Goal: Information Seeking & Learning: Learn about a topic

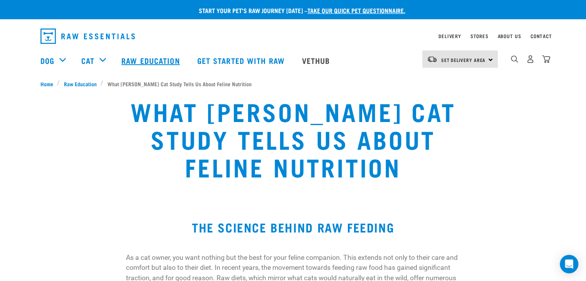
click at [156, 59] on link "Raw Education" at bounding box center [151, 60] width 75 height 31
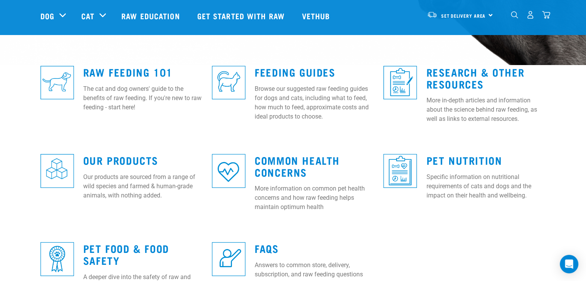
scroll to position [193, 0]
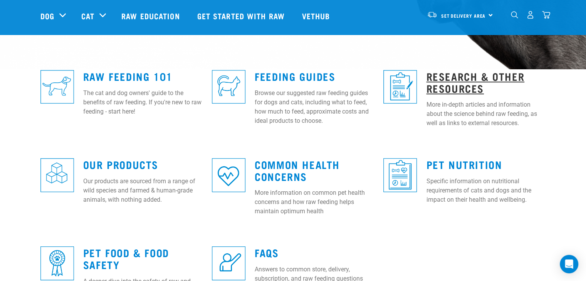
click at [453, 84] on link "Research & Other Resources" at bounding box center [475, 82] width 98 height 18
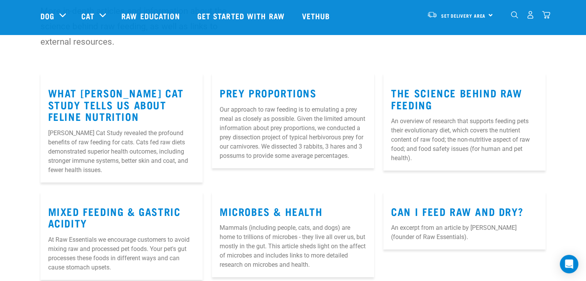
scroll to position [77, 0]
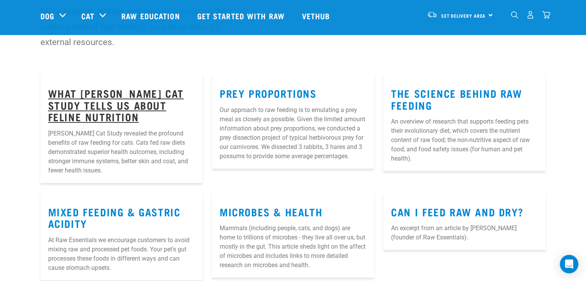
click at [127, 96] on link "What [PERSON_NAME] Cat Study Tells Us About Feline Nutrition" at bounding box center [116, 104] width 136 height 29
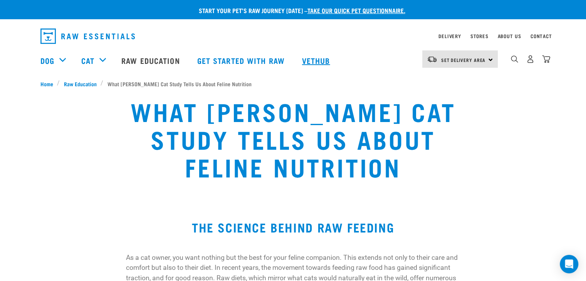
click at [304, 60] on link "Vethub" at bounding box center [316, 60] width 45 height 31
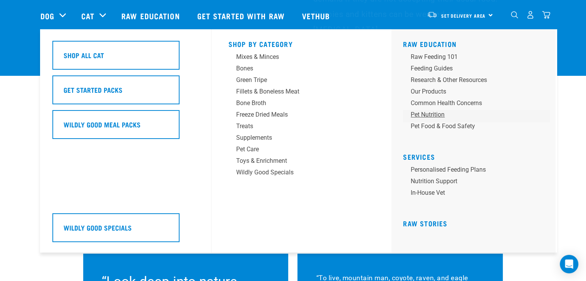
scroll to position [5547, 0]
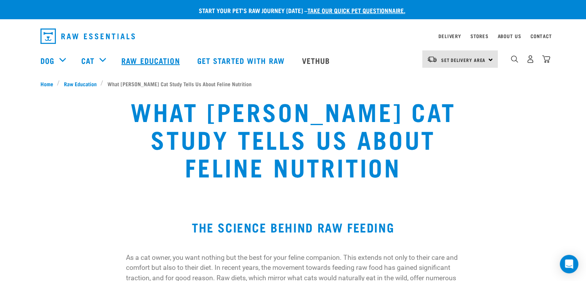
click at [163, 62] on link "Raw Education" at bounding box center [151, 60] width 75 height 31
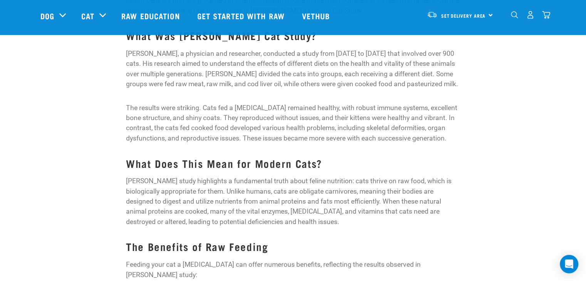
scroll to position [317, 0]
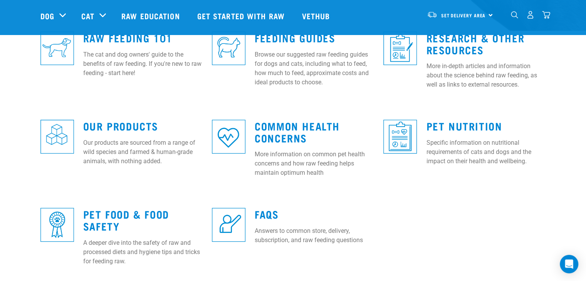
scroll to position [193, 0]
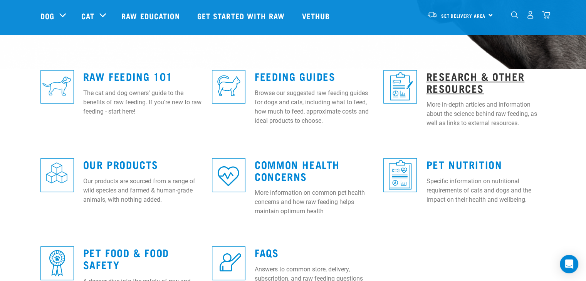
click at [458, 86] on link "Research & Other Resources" at bounding box center [475, 82] width 98 height 18
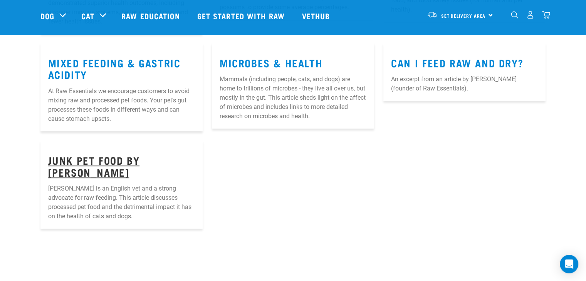
scroll to position [231, 0]
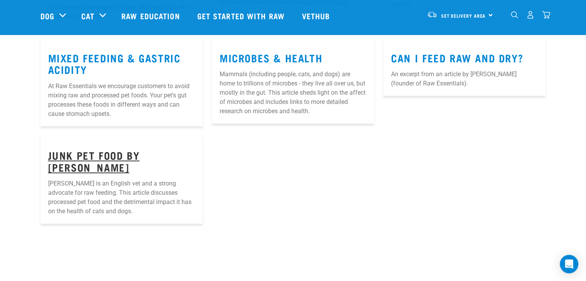
click at [111, 154] on link "Junk Pet Food by Tom Lonsdale" at bounding box center [94, 161] width 92 height 18
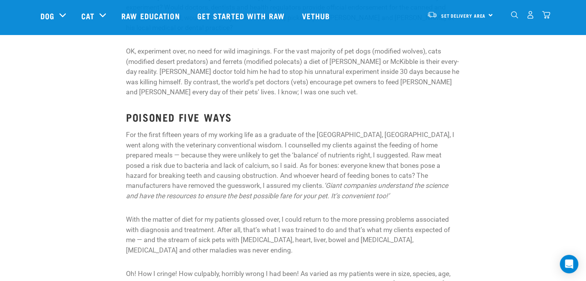
scroll to position [462, 0]
